Goal: Task Accomplishment & Management: Complete application form

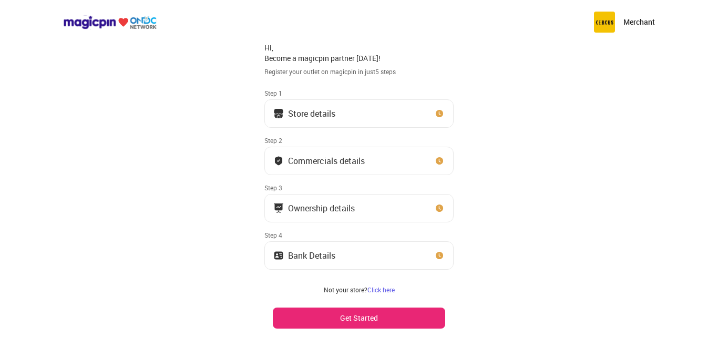
click at [347, 112] on button "Store details" at bounding box center [358, 113] width 189 height 28
